Goal: Use online tool/utility: Utilize a website feature to perform a specific function

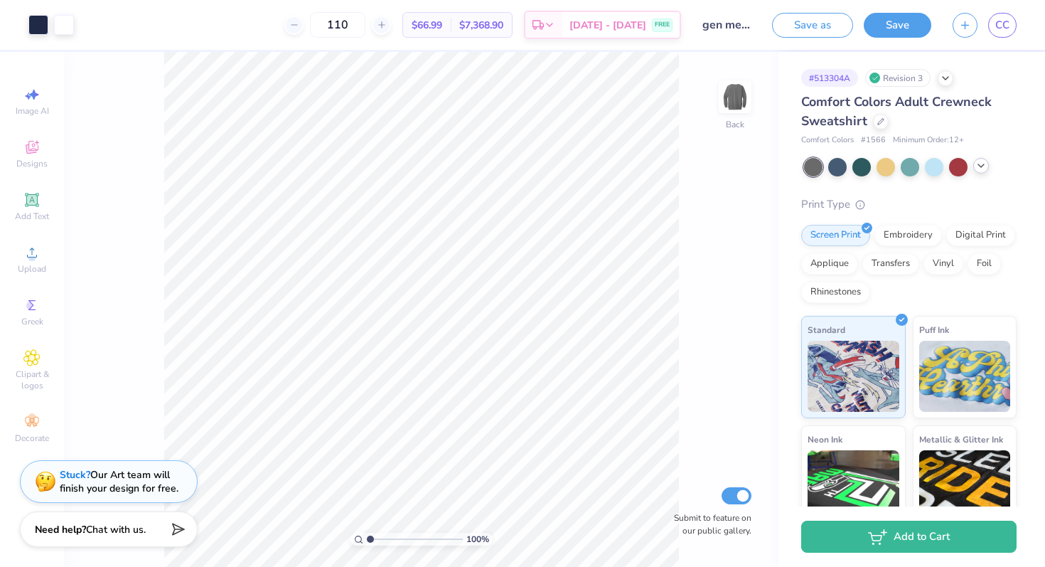
click at [980, 164] on icon at bounding box center [980, 165] width 11 height 11
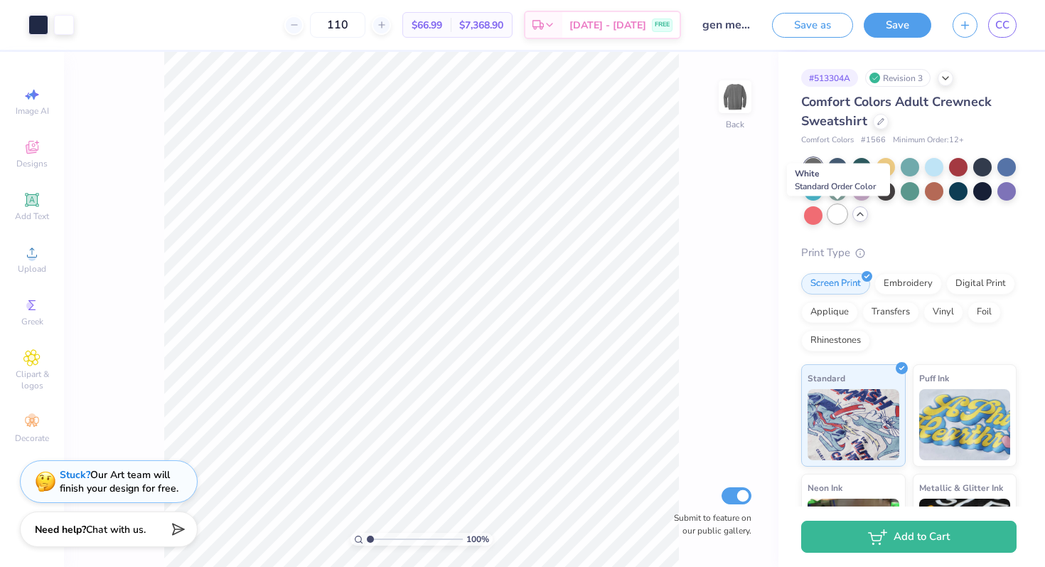
click at [841, 212] on div at bounding box center [837, 214] width 18 height 18
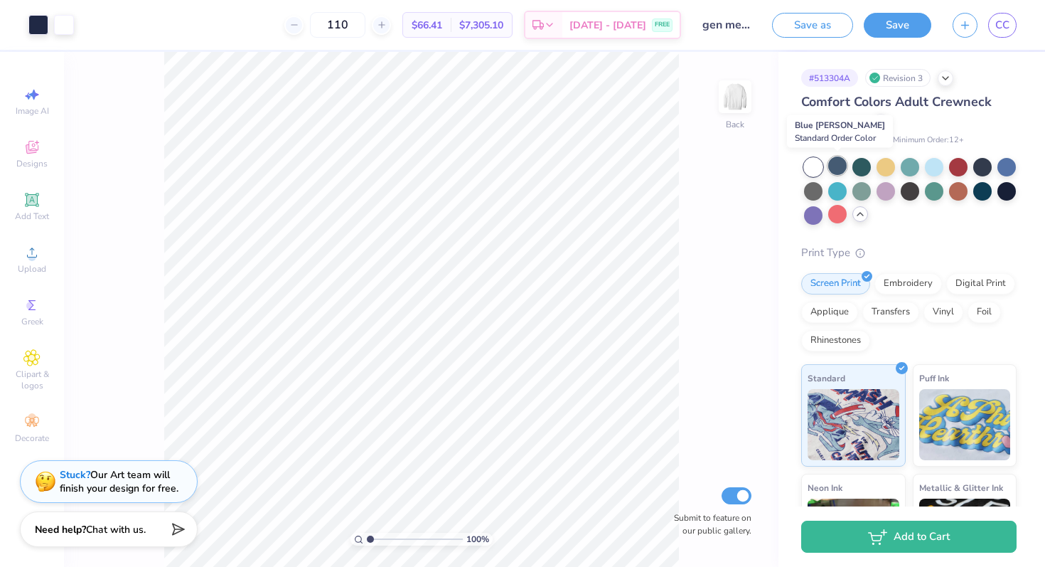
click at [840, 166] on div at bounding box center [837, 165] width 18 height 18
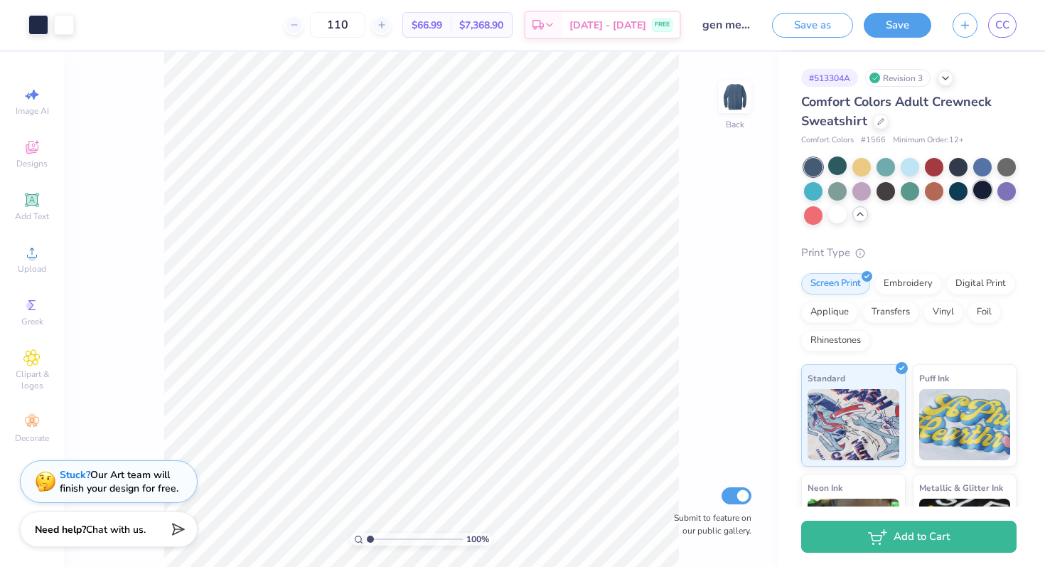
click at [982, 191] on div at bounding box center [982, 190] width 18 height 18
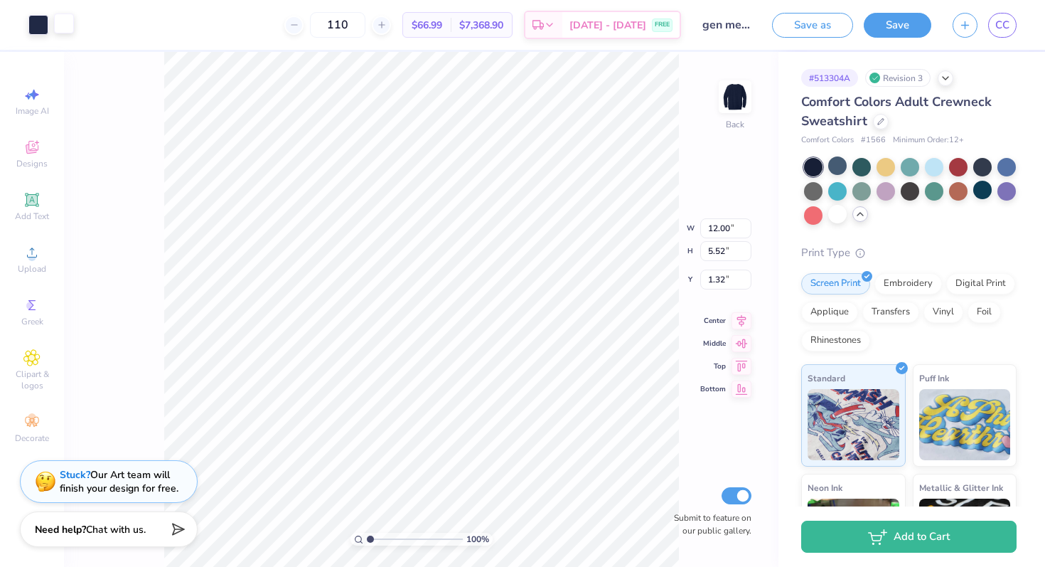
click at [61, 28] on div at bounding box center [64, 24] width 20 height 20
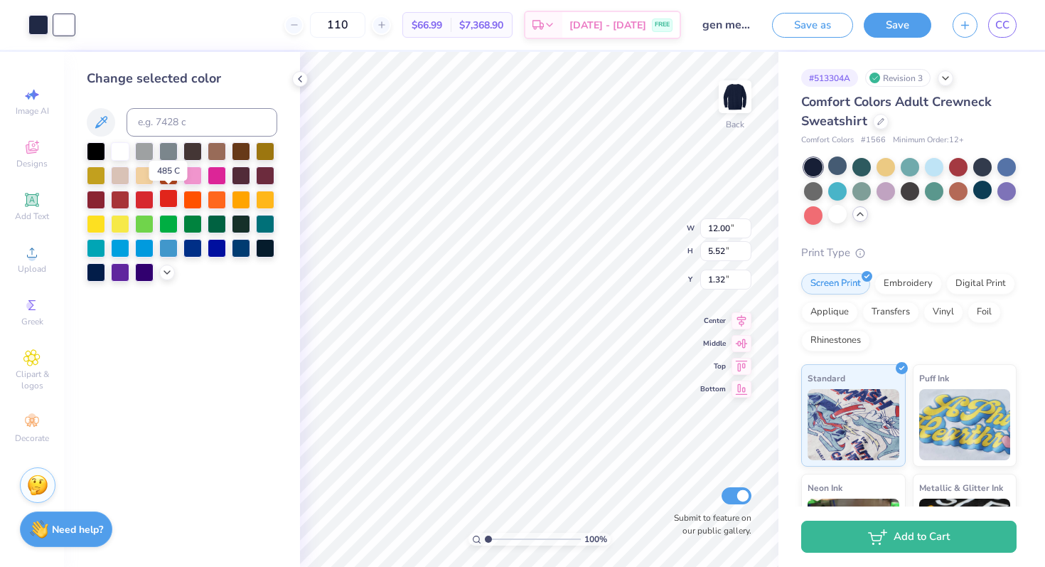
click at [166, 203] on div at bounding box center [168, 198] width 18 height 18
click at [41, 23] on div at bounding box center [38, 24] width 20 height 20
click at [119, 151] on div at bounding box center [120, 150] width 18 height 18
click at [70, 24] on div at bounding box center [64, 24] width 20 height 20
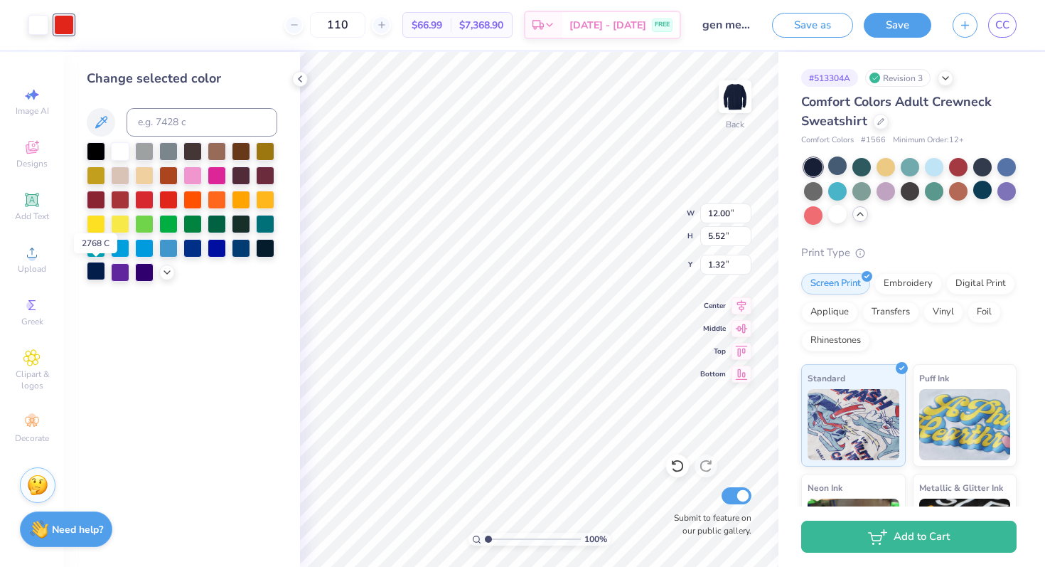
click at [90, 274] on div at bounding box center [96, 271] width 18 height 18
click at [220, 369] on div "Change selected color" at bounding box center [182, 309] width 236 height 515
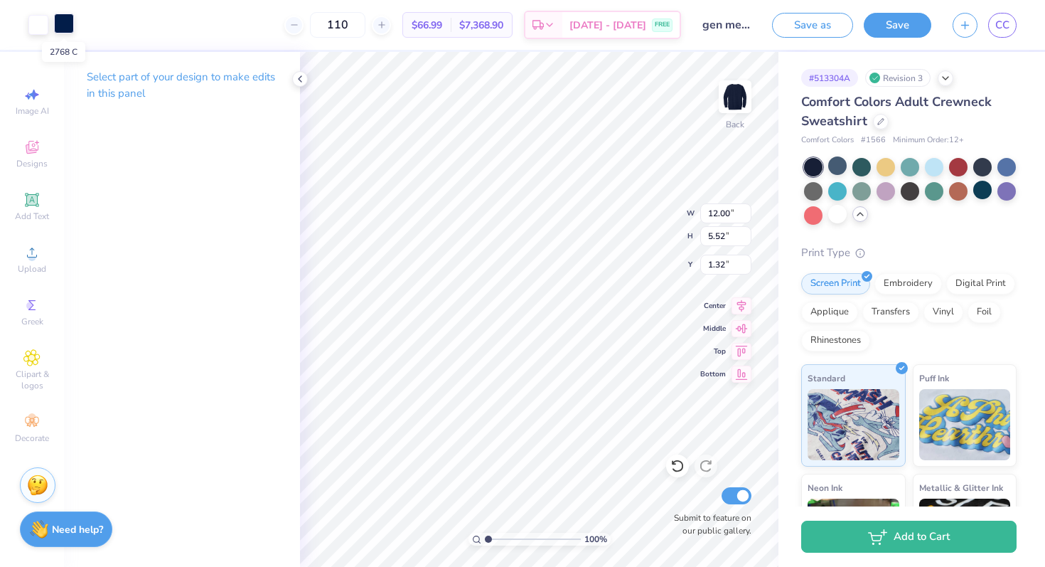
click at [55, 24] on div at bounding box center [64, 24] width 20 height 20
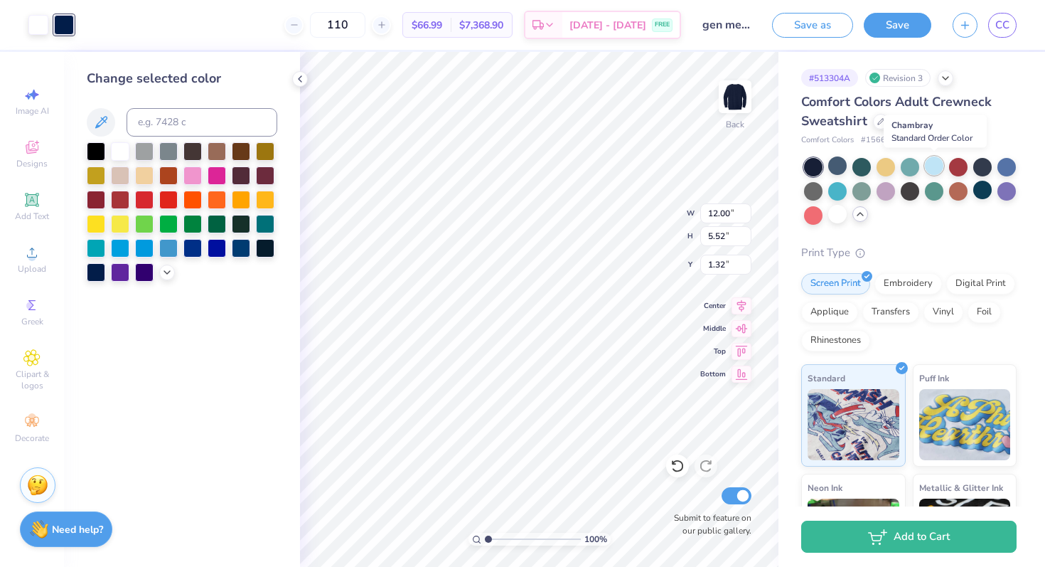
click at [934, 168] on div at bounding box center [934, 165] width 18 height 18
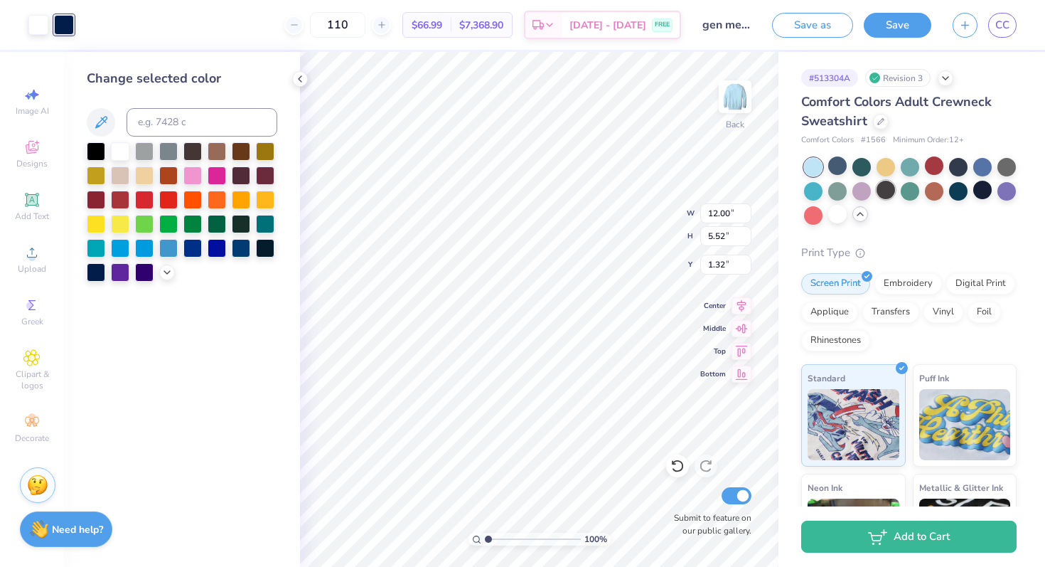
click at [889, 192] on div at bounding box center [886, 190] width 18 height 18
type input "1.59"
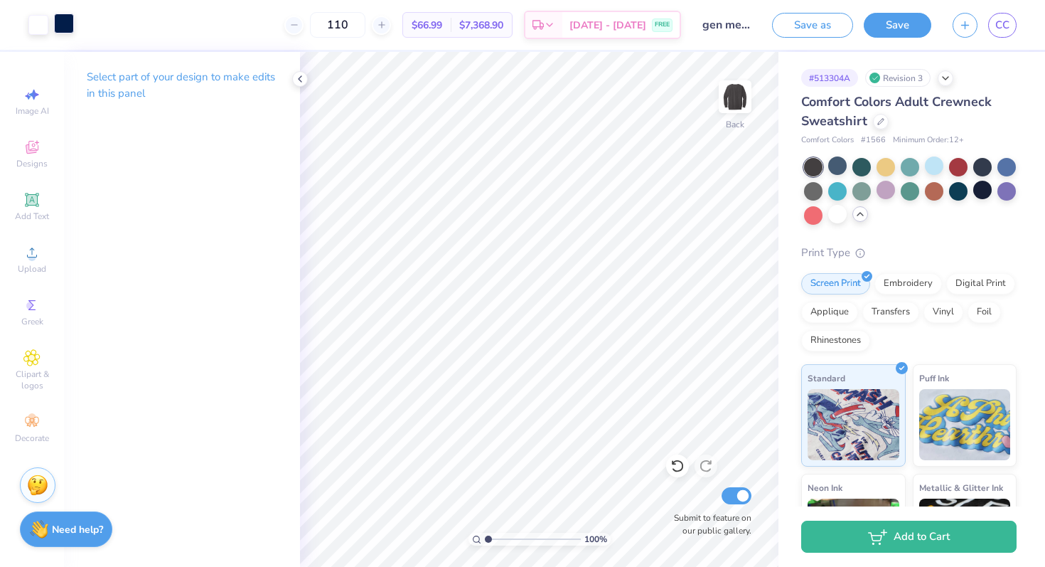
click at [72, 27] on div at bounding box center [64, 24] width 20 height 20
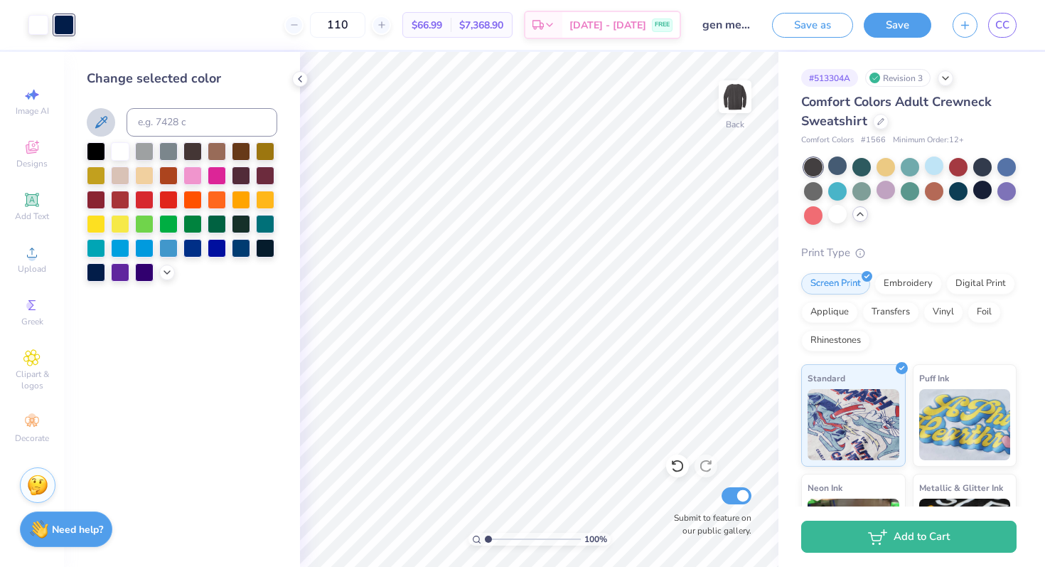
click at [101, 116] on icon at bounding box center [100, 122] width 17 height 17
click at [190, 149] on div at bounding box center [192, 150] width 18 height 18
click at [819, 189] on div at bounding box center [813, 190] width 18 height 18
click at [836, 171] on div at bounding box center [837, 165] width 18 height 18
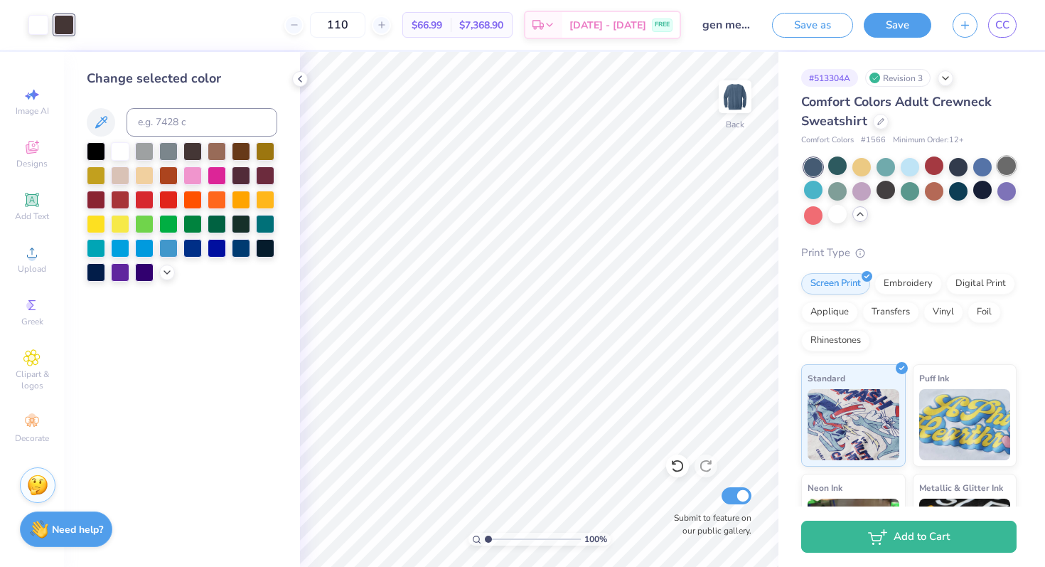
click at [1007, 169] on div at bounding box center [1007, 165] width 18 height 18
click at [885, 197] on div at bounding box center [886, 190] width 18 height 18
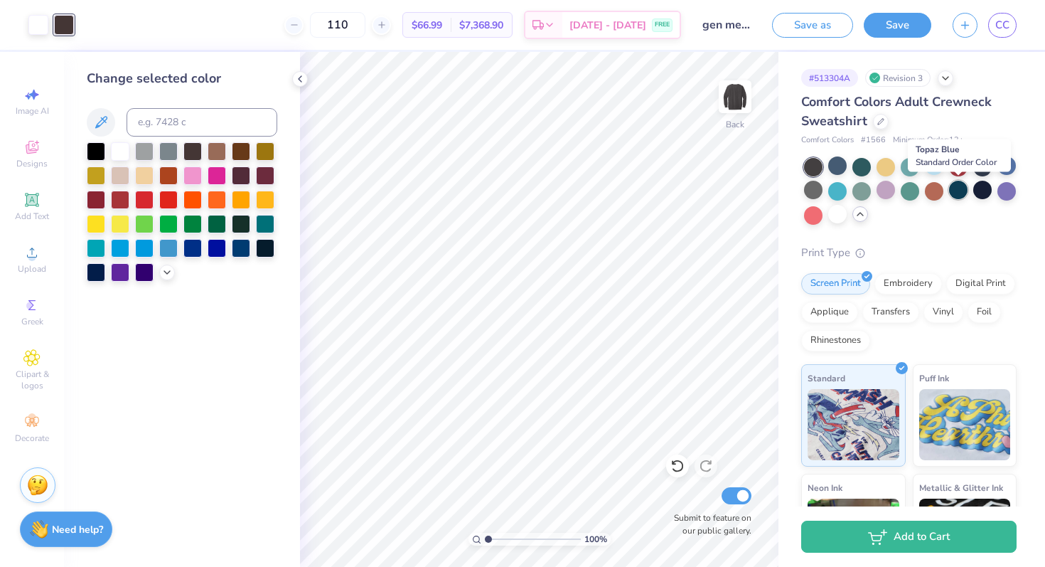
click at [966, 196] on div at bounding box center [958, 190] width 18 height 18
click at [987, 193] on div at bounding box center [982, 190] width 18 height 18
click at [906, 195] on div at bounding box center [910, 190] width 18 height 18
click at [898, 26] on button "Save" at bounding box center [898, 23] width 68 height 25
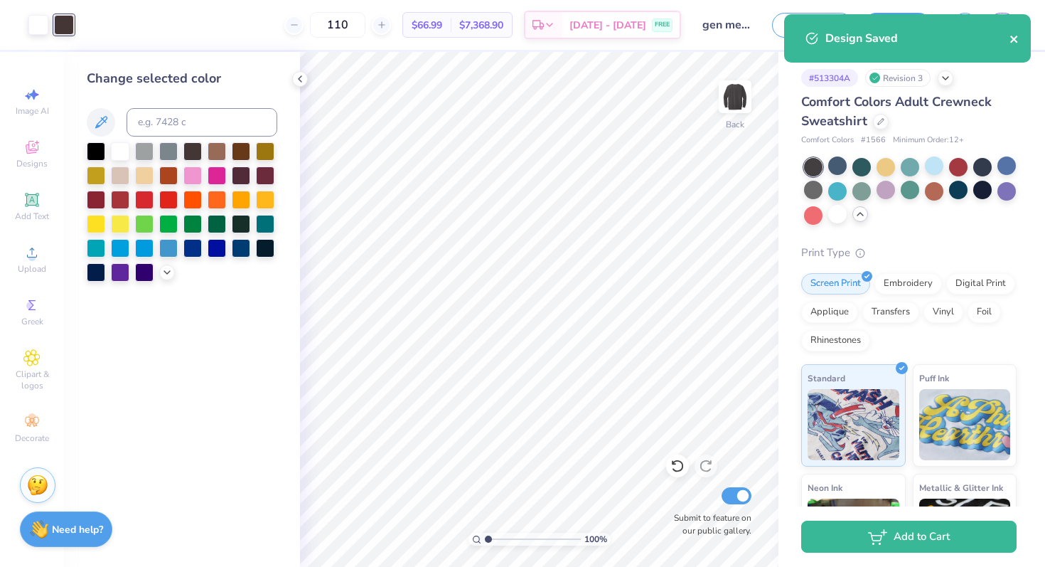
click at [1015, 41] on icon "close" at bounding box center [1015, 38] width 10 height 11
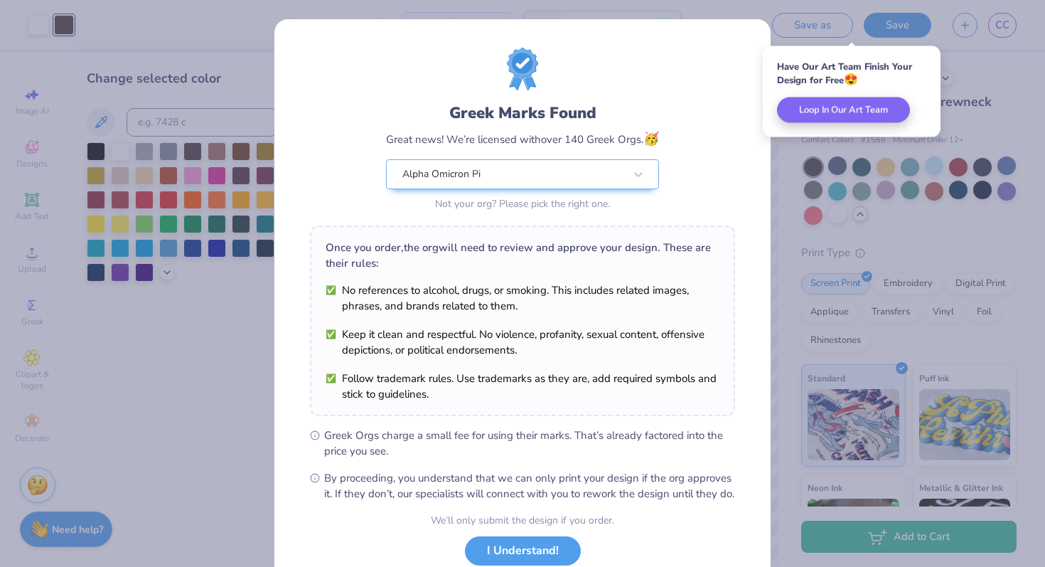
scroll to position [99, 0]
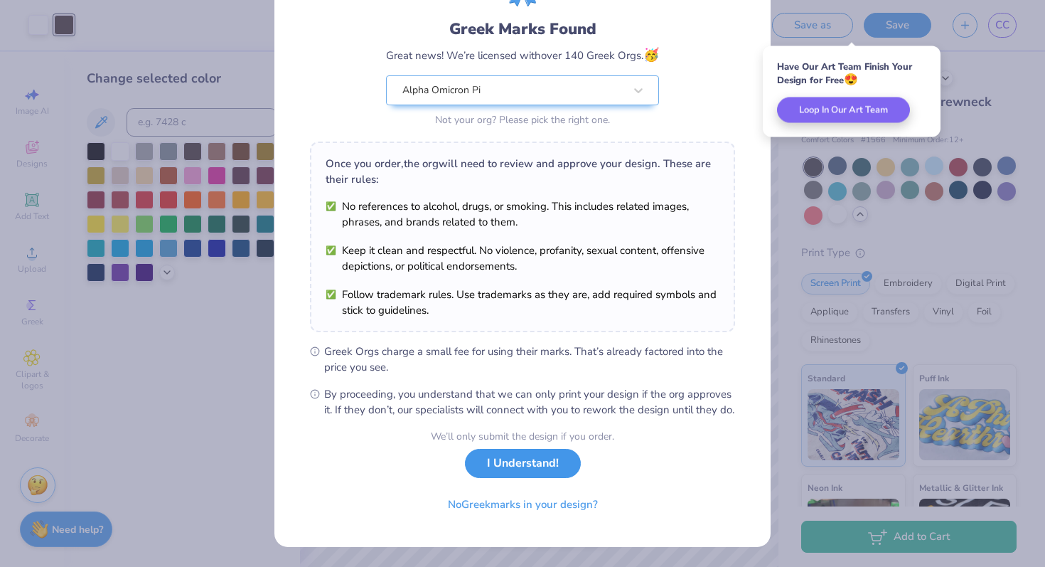
click at [528, 464] on button "I Understand!" at bounding box center [523, 463] width 116 height 29
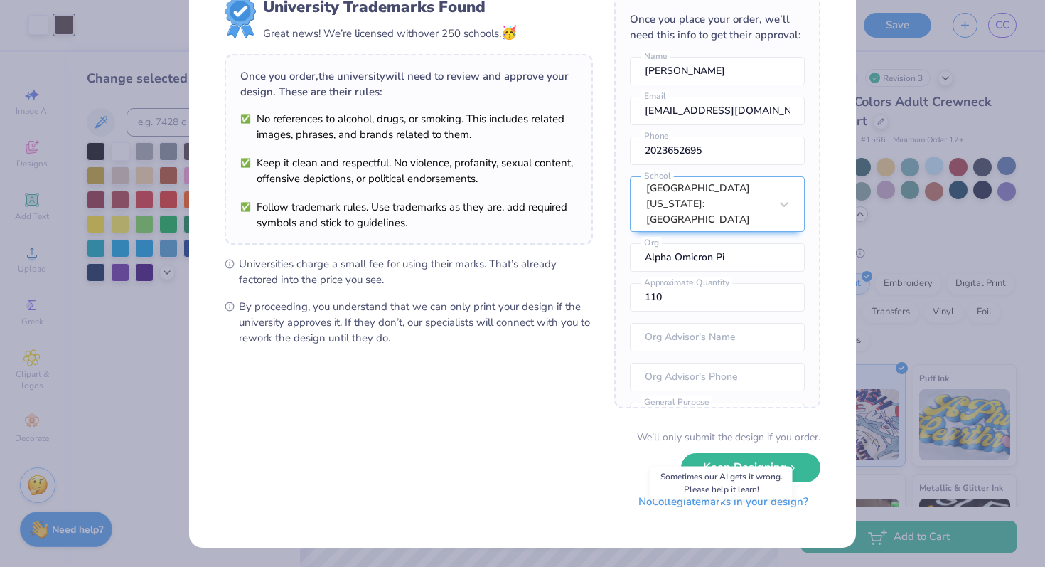
scroll to position [27, 0]
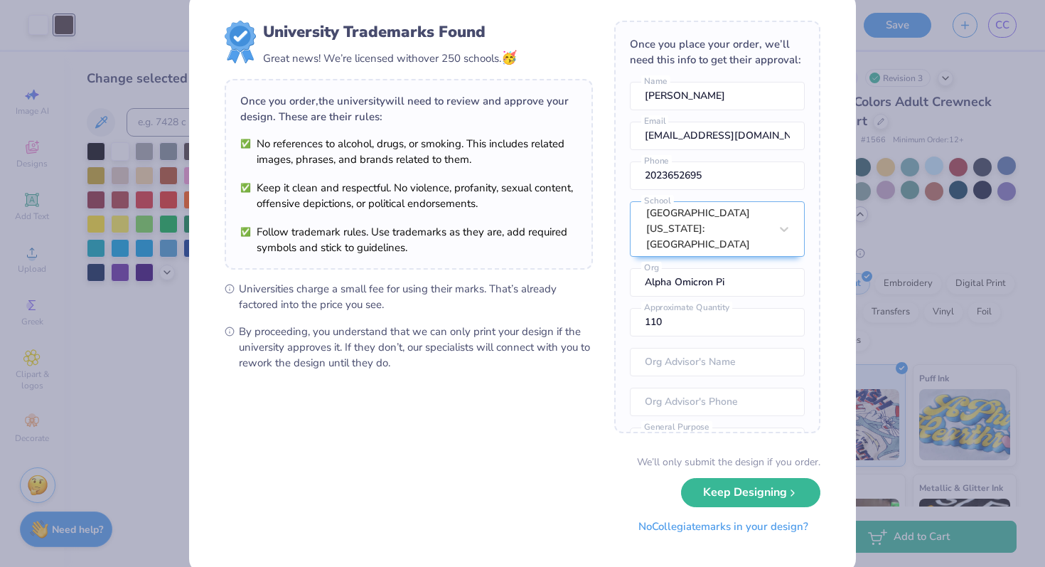
click at [766, 494] on button "Keep Designing" at bounding box center [750, 492] width 139 height 29
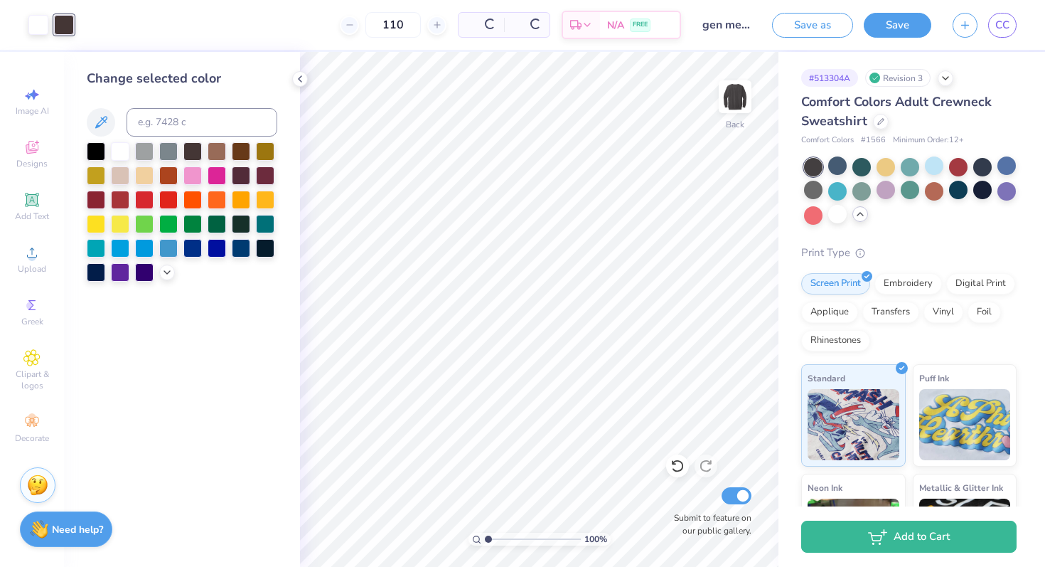
scroll to position [0, 0]
click at [1003, 22] on span "CC" at bounding box center [1002, 25] width 14 height 16
